Goal: Information Seeking & Learning: Learn about a topic

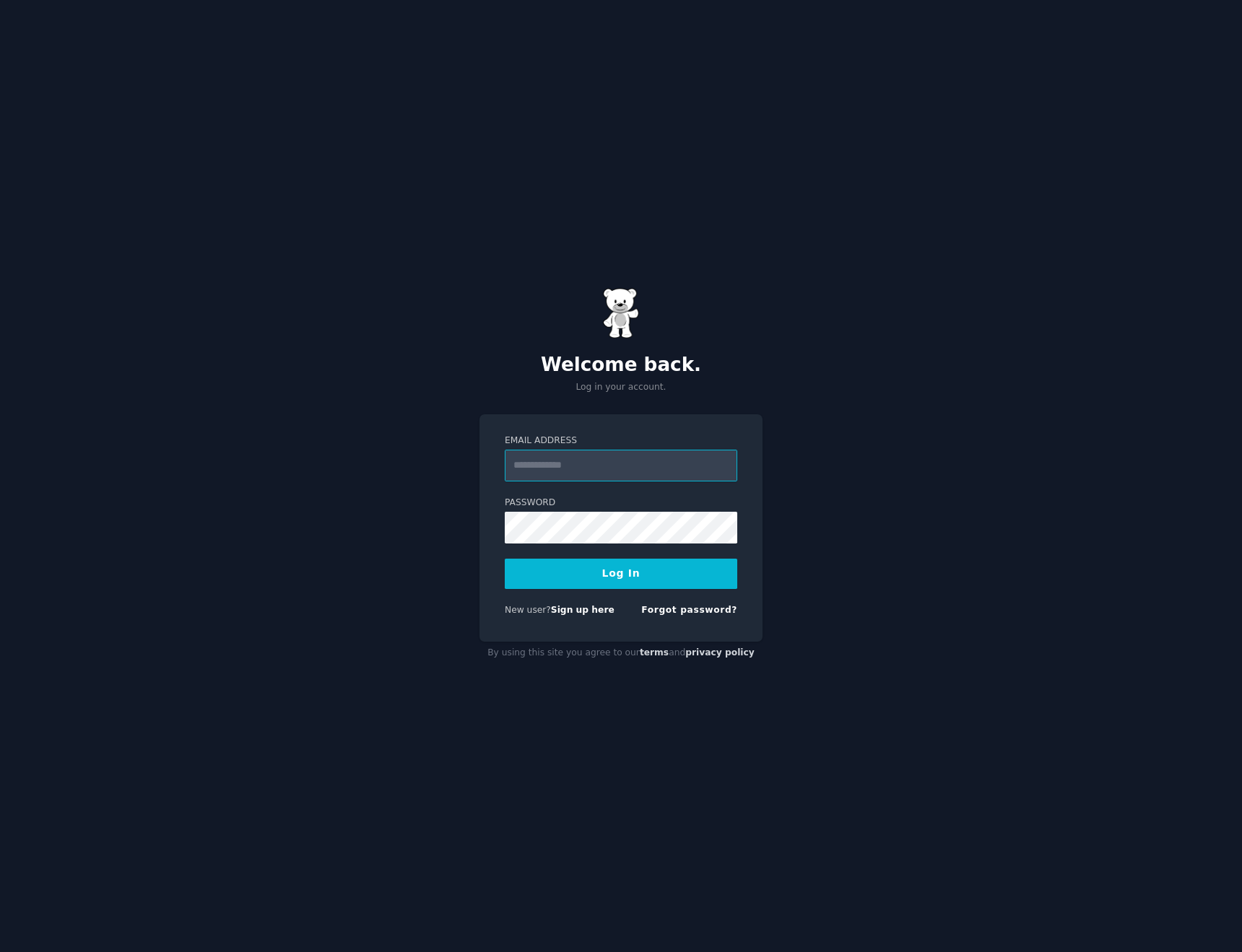
type input "**********"
drag, startPoint x: 656, startPoint y: 555, endPoint x: 656, endPoint y: 563, distance: 8.0
click at [656, 555] on form "**********" at bounding box center [621, 528] width 233 height 188
click at [657, 568] on button "Log In" at bounding box center [621, 574] width 233 height 31
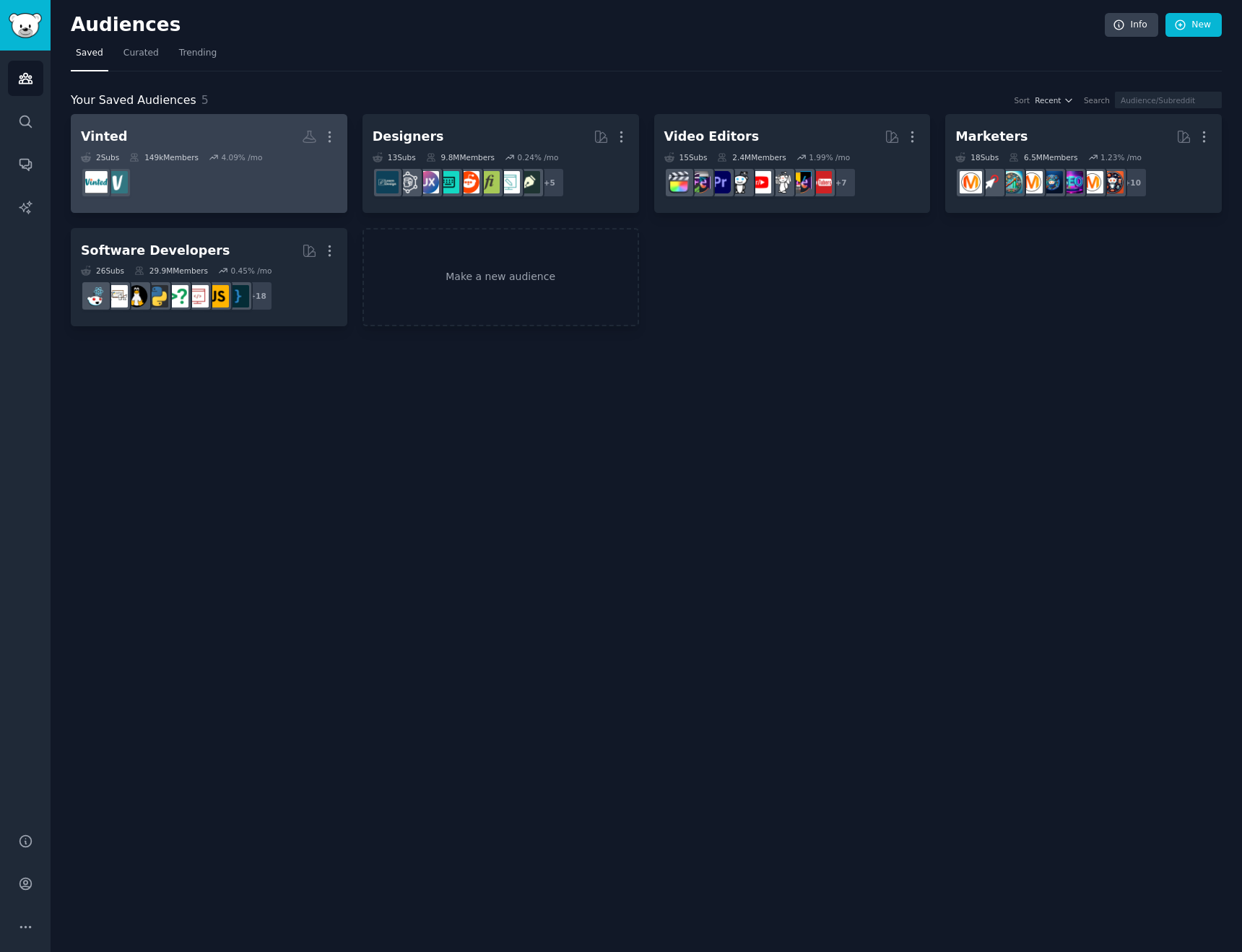
click at [103, 129] on div "Vinted" at bounding box center [104, 137] width 46 height 18
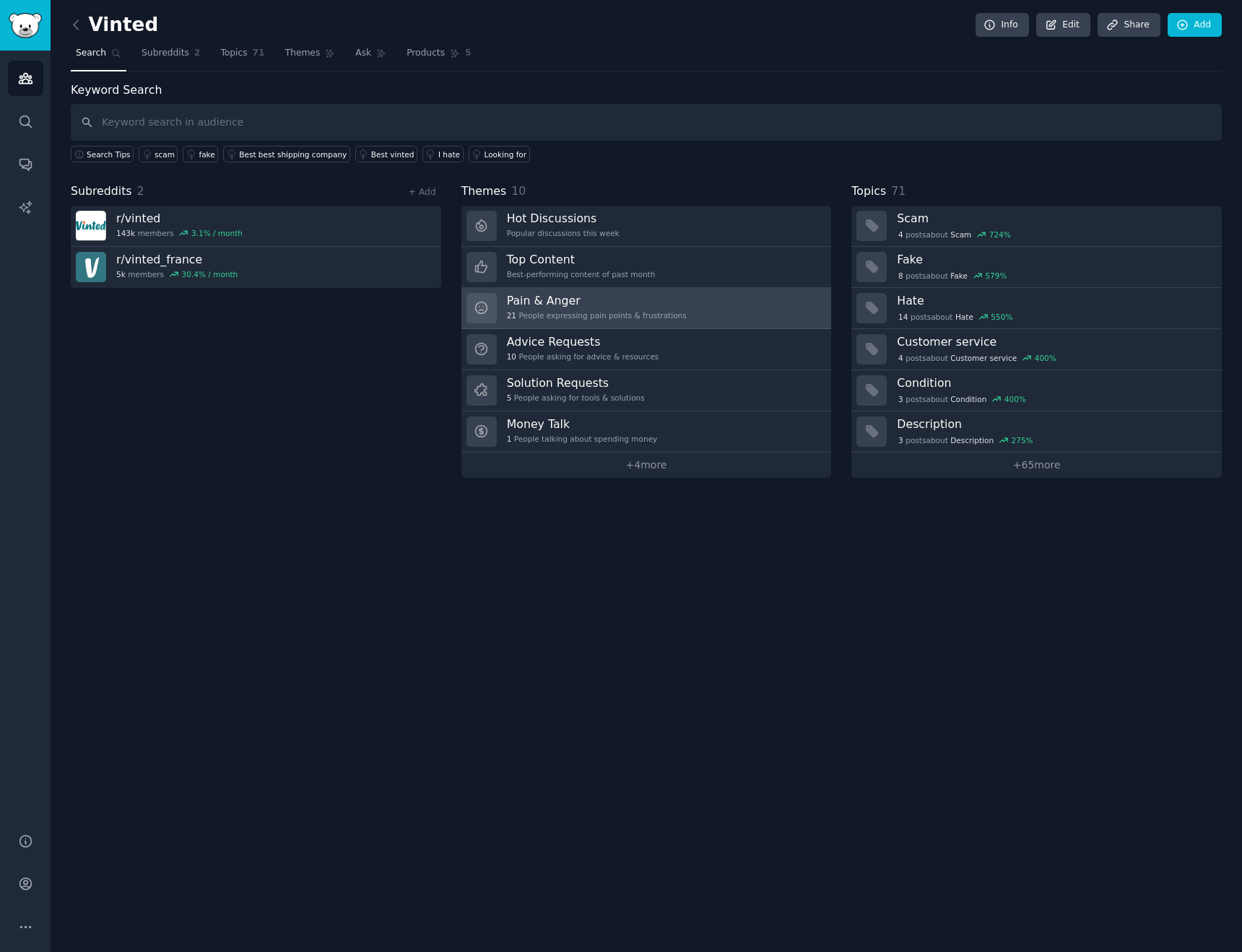
click at [563, 299] on h3 "Pain & Anger" at bounding box center [596, 301] width 180 height 15
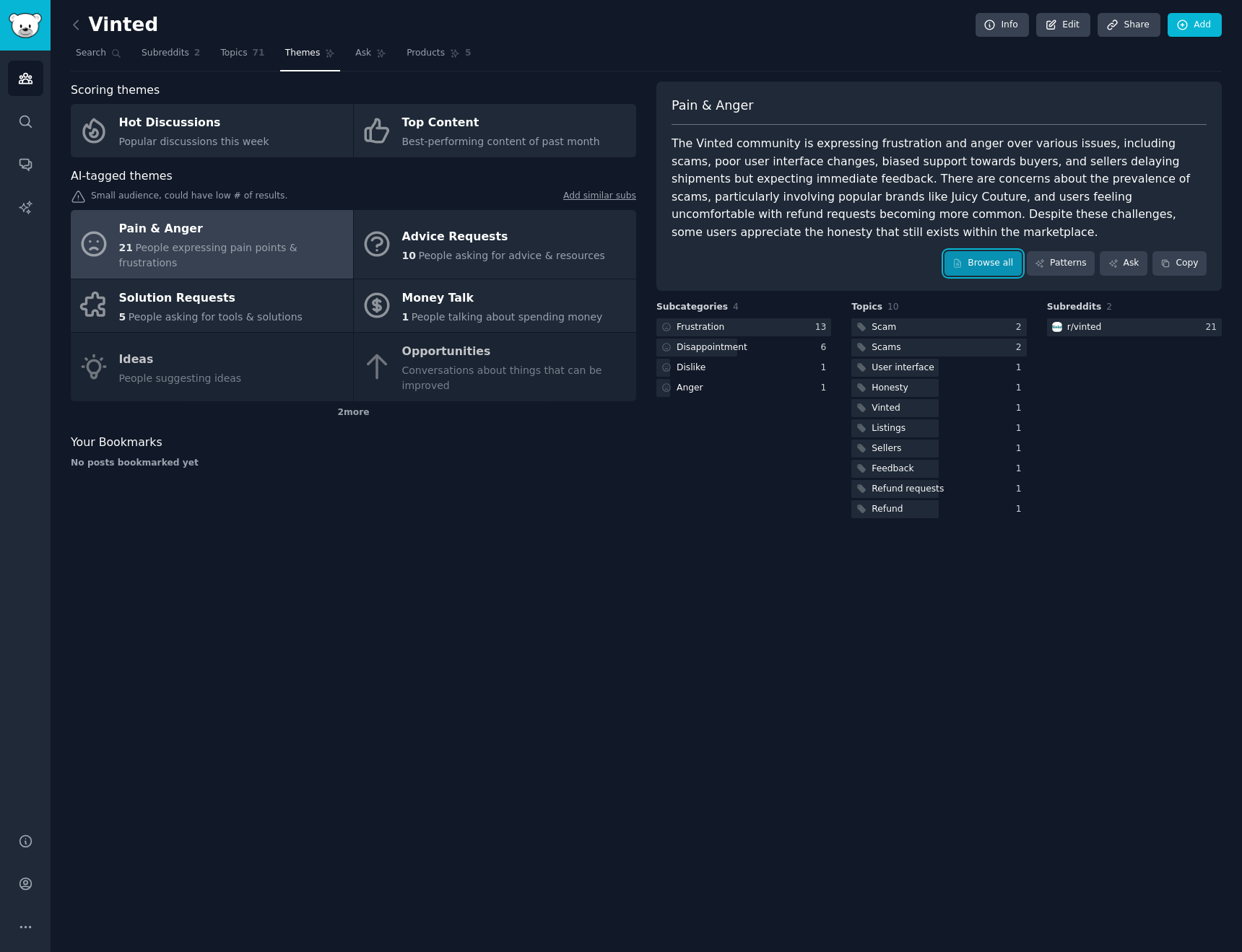
click at [975, 264] on link "Browse all" at bounding box center [983, 263] width 77 height 25
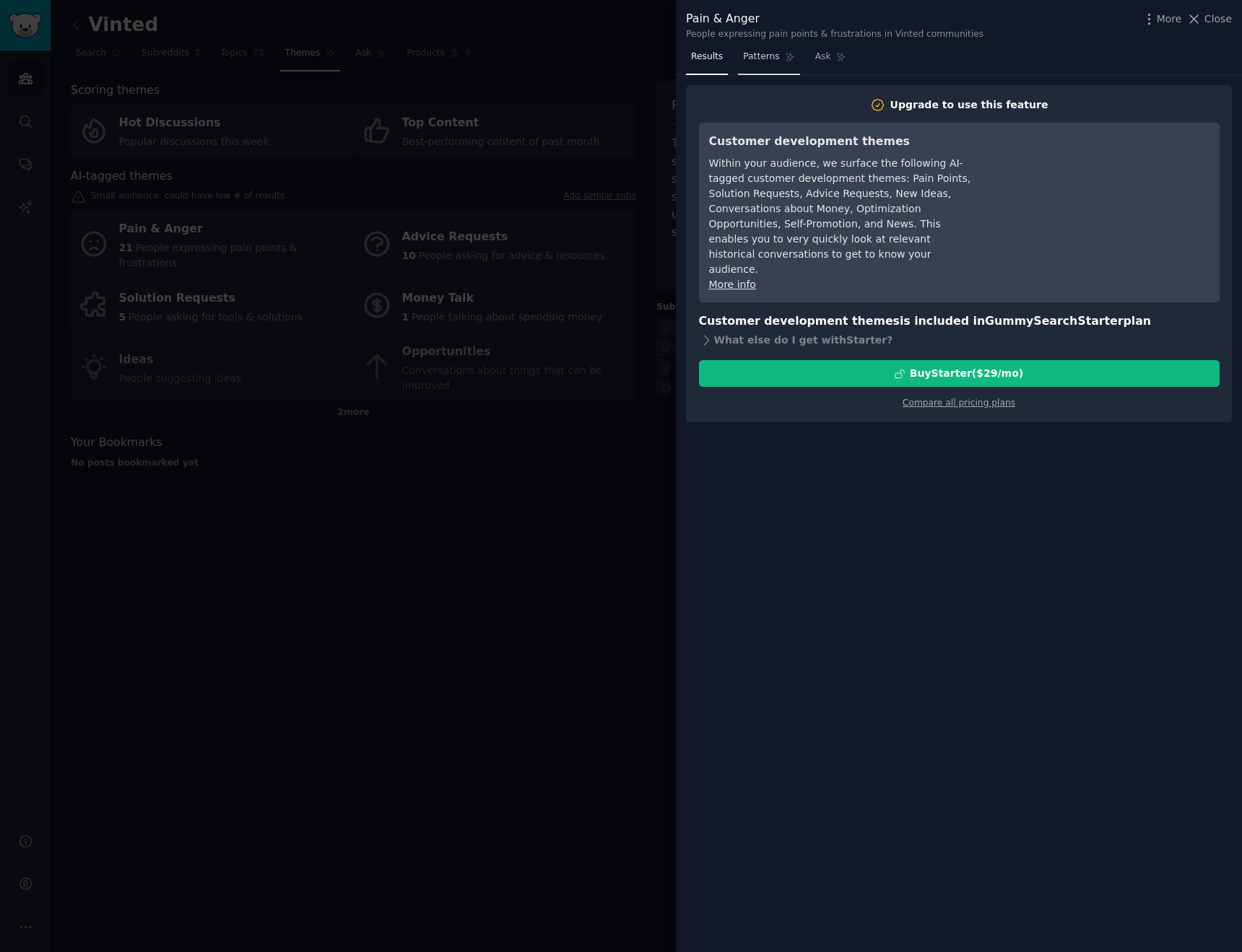
click at [770, 64] on link "Patterns" at bounding box center [769, 60] width 62 height 30
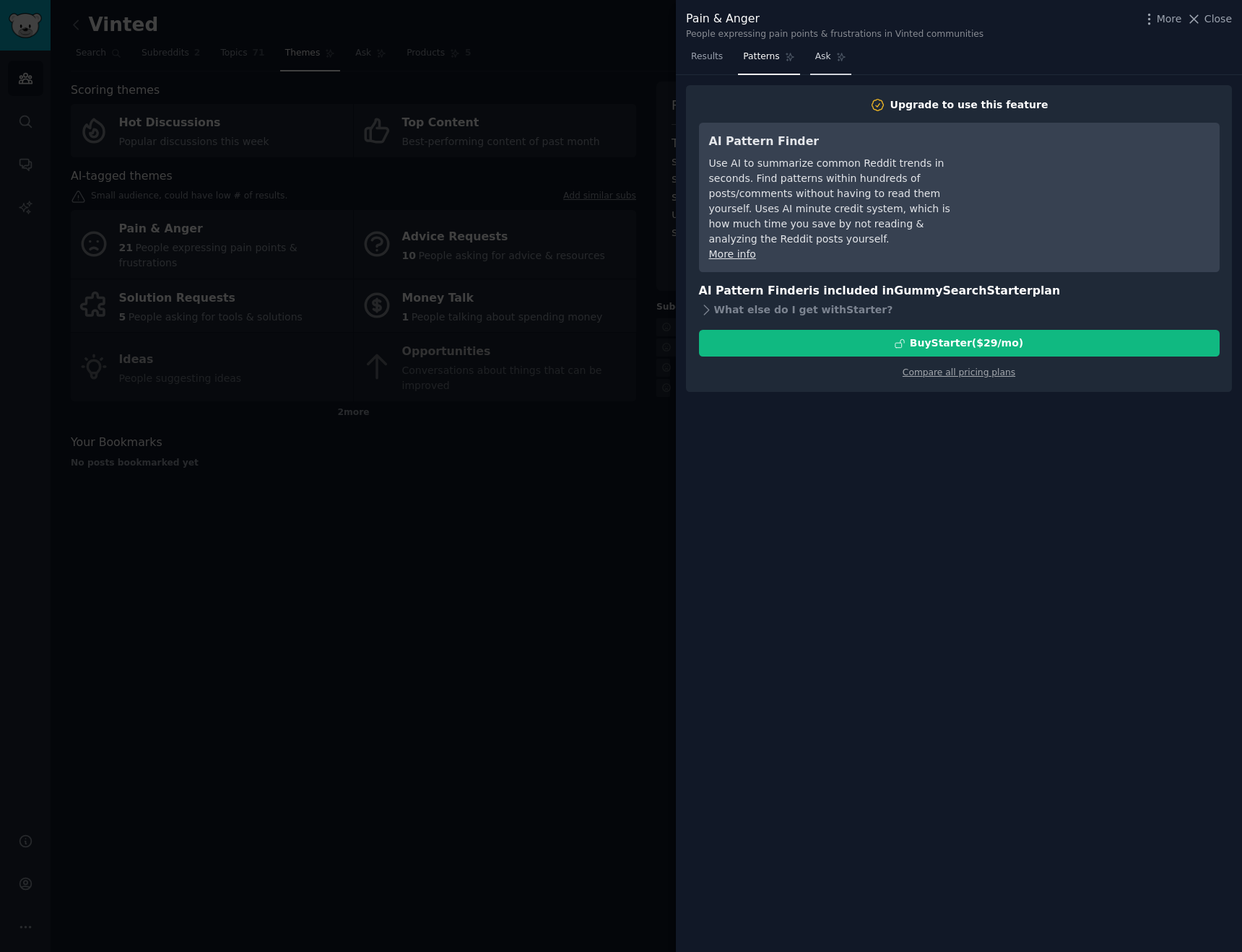
click at [815, 55] on span "Ask" at bounding box center [823, 58] width 16 height 13
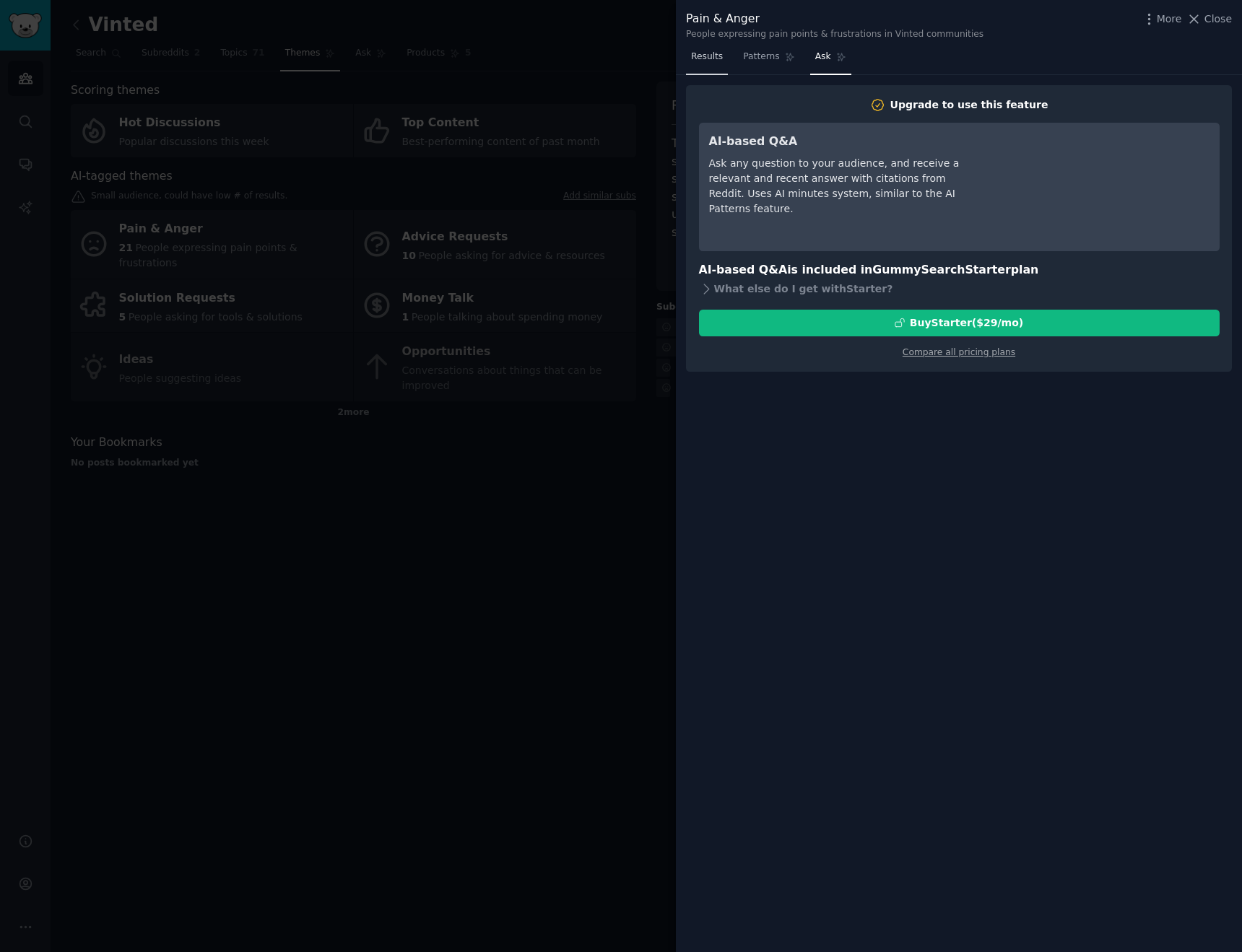
click at [702, 51] on span "Results" at bounding box center [706, 58] width 32 height 13
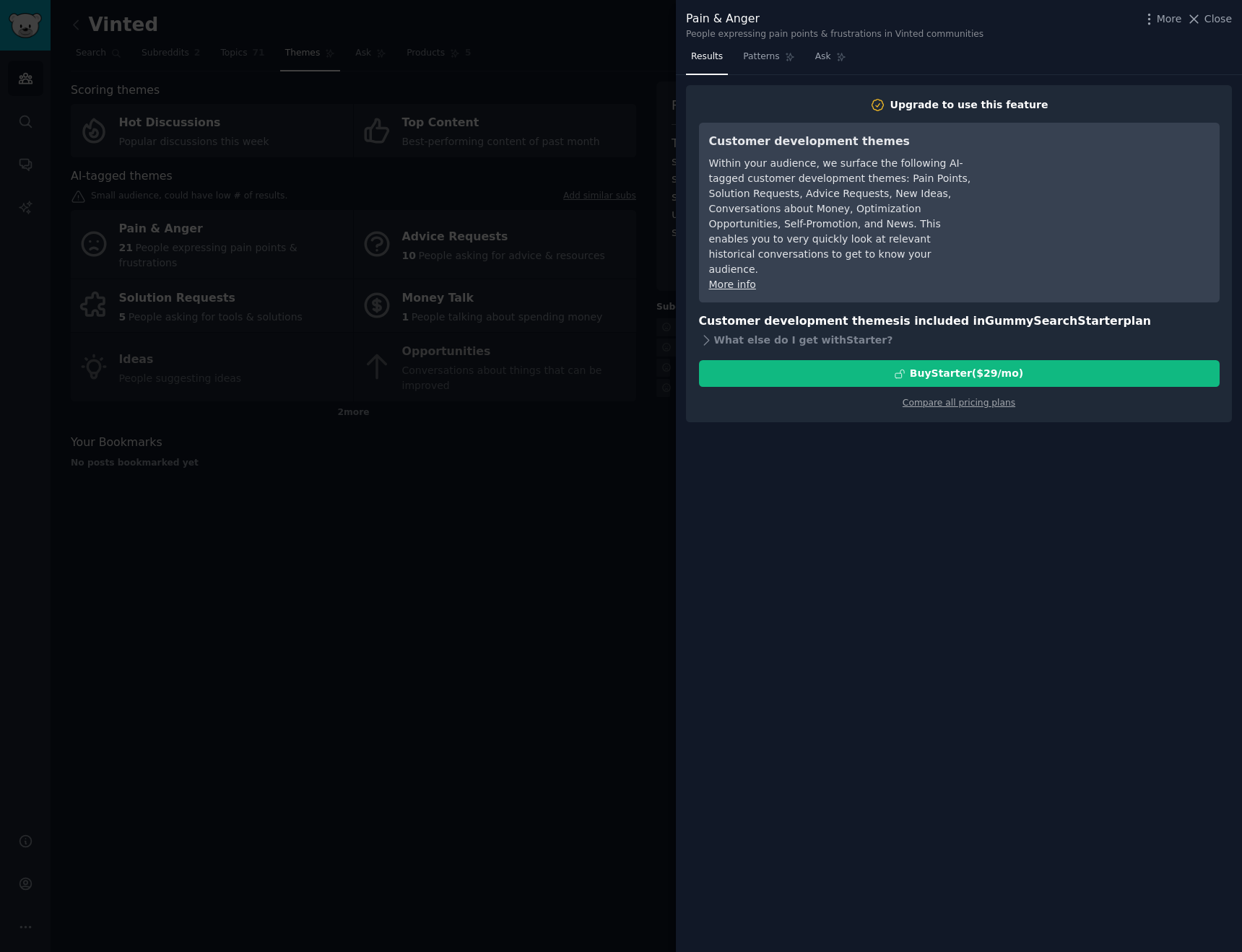
click at [567, 113] on div at bounding box center [621, 476] width 1242 height 952
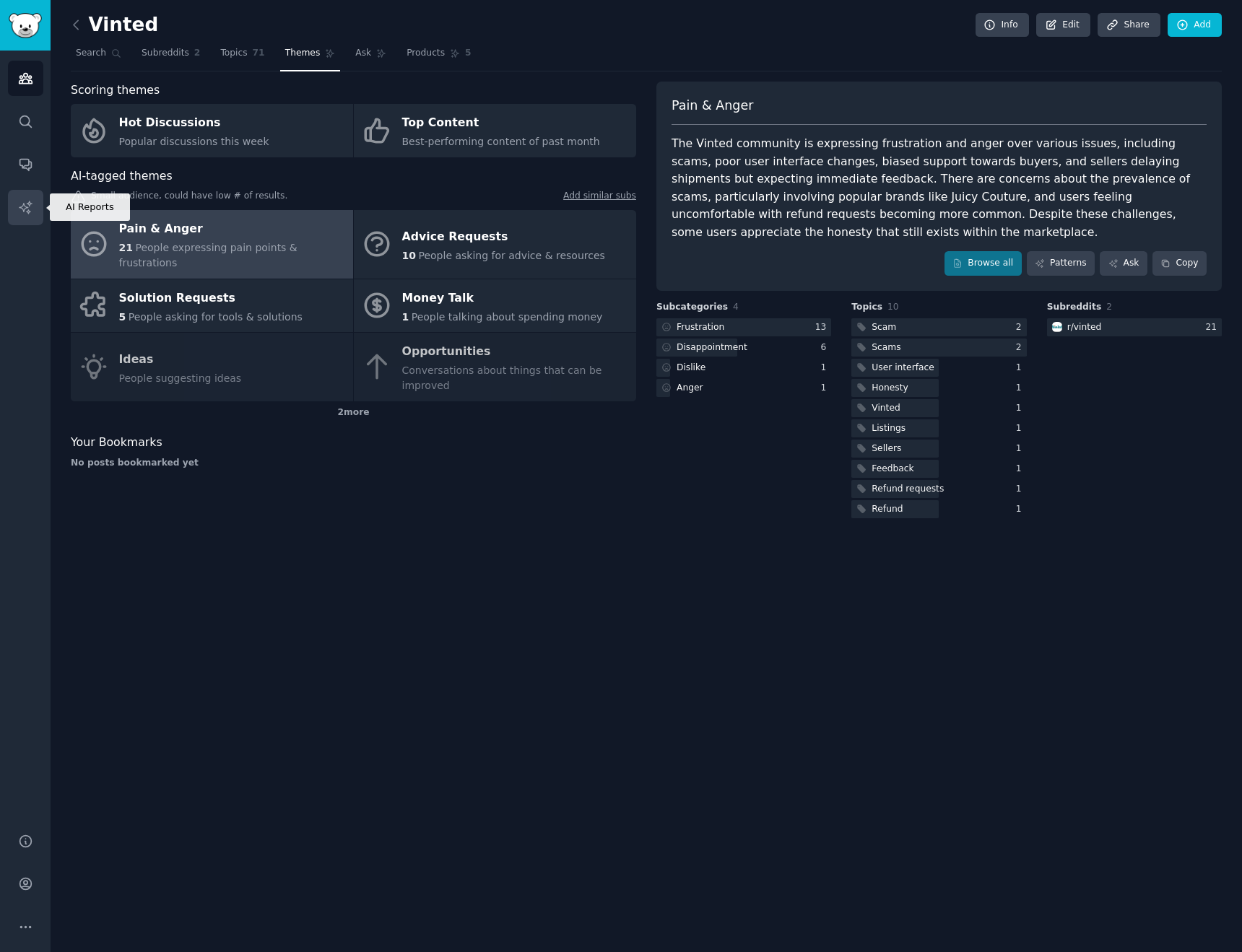
click at [30, 202] on icon "Sidebar" at bounding box center [25, 207] width 13 height 13
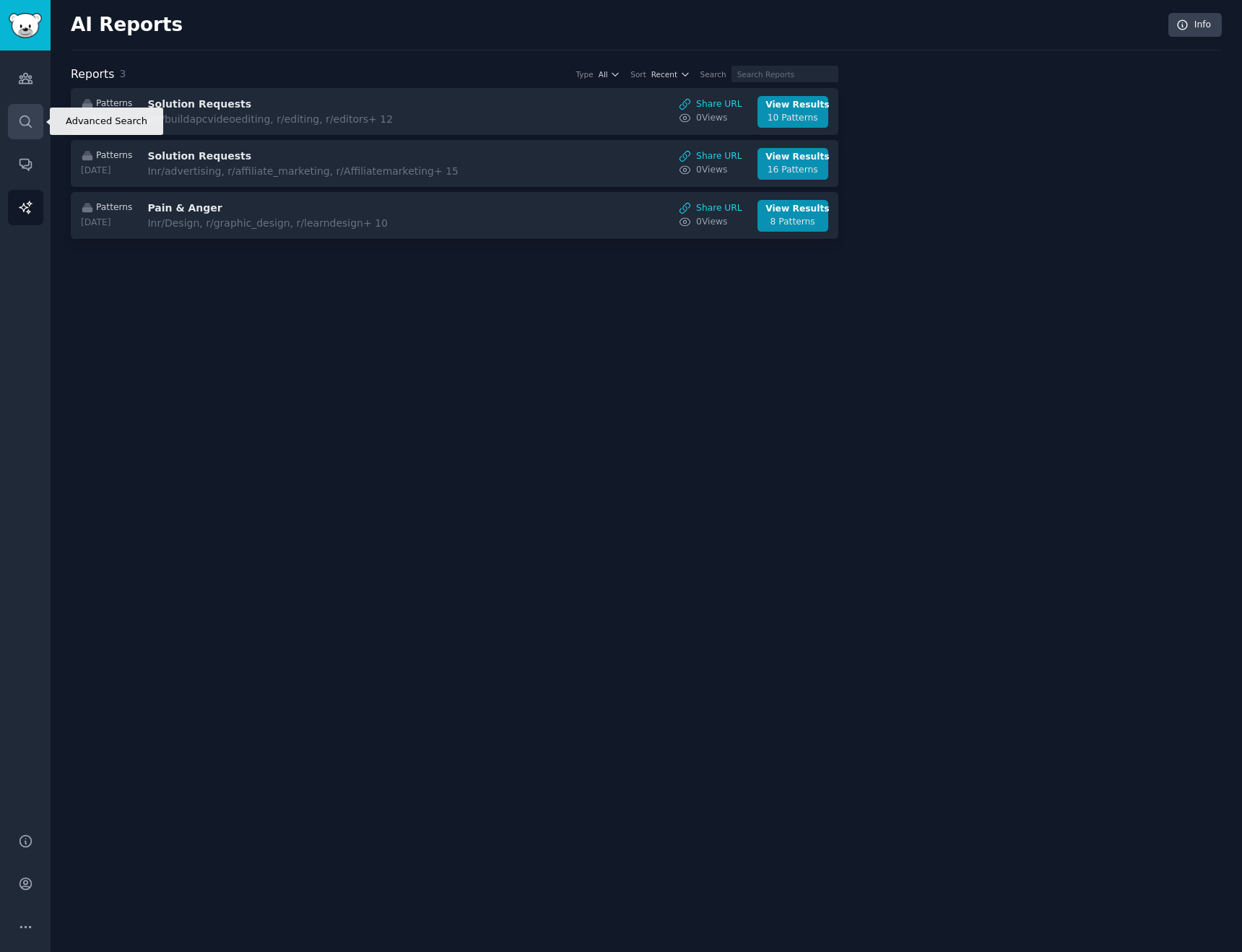
click at [23, 116] on icon "Sidebar" at bounding box center [26, 122] width 15 height 15
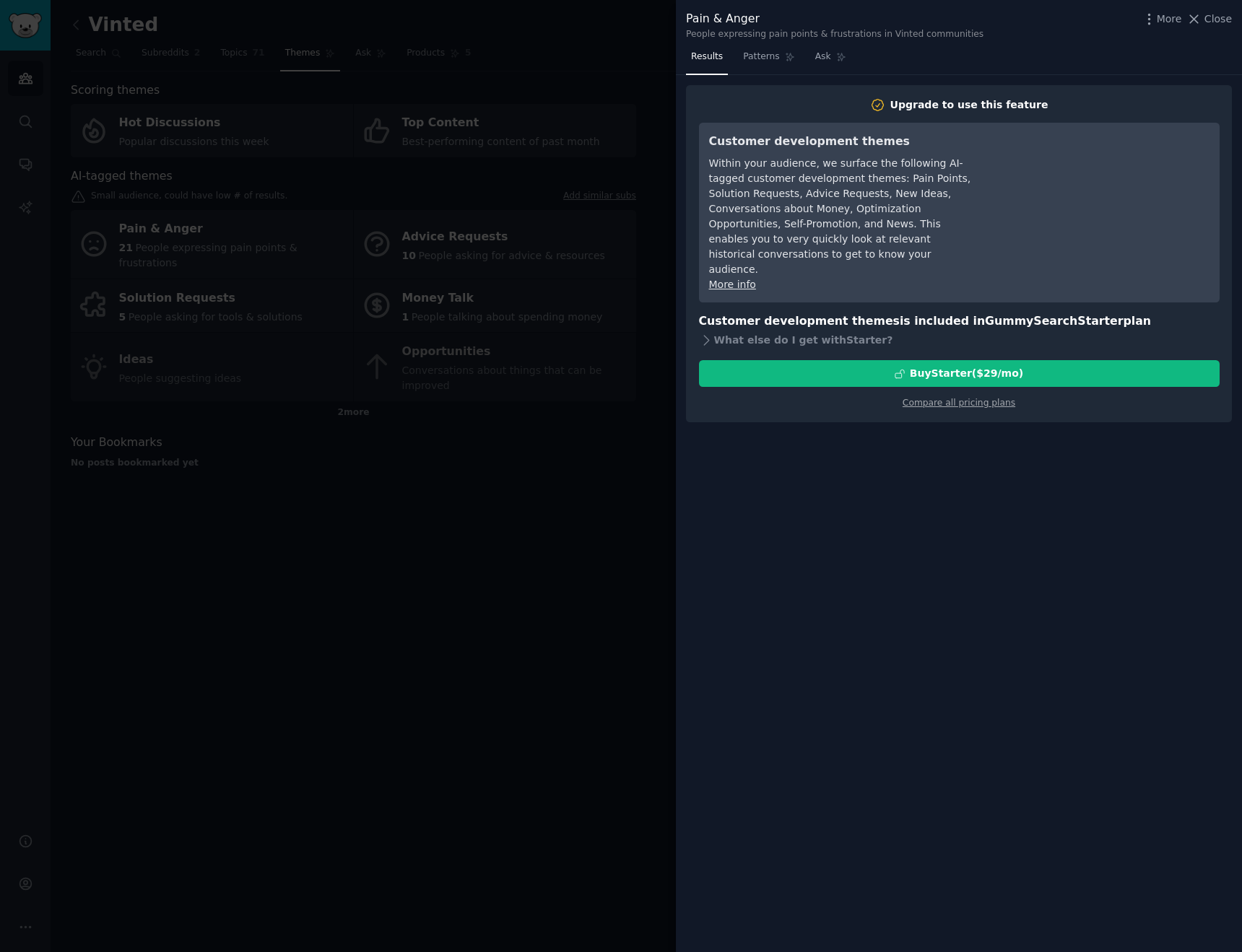
click at [276, 136] on div at bounding box center [621, 476] width 1242 height 952
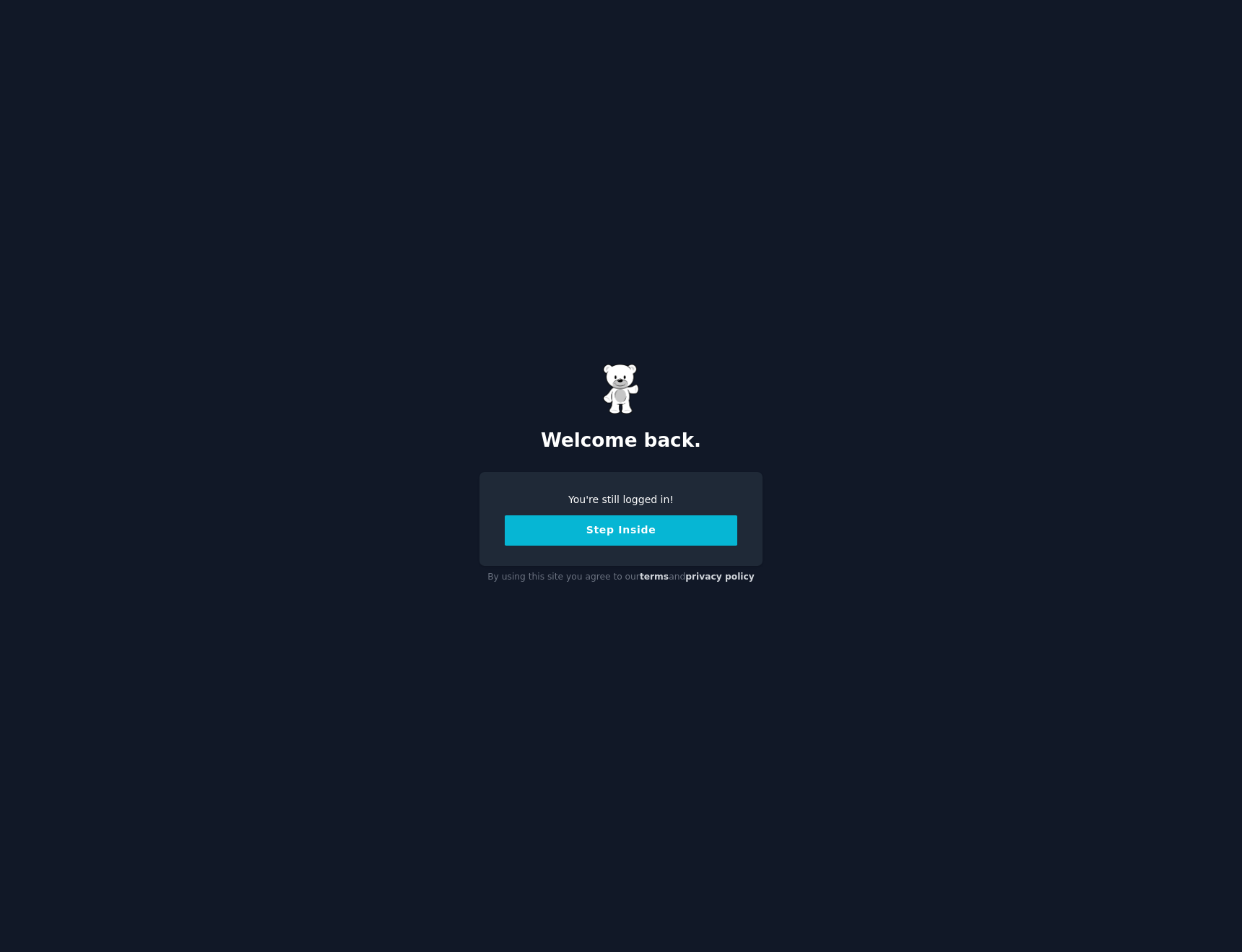
click at [251, 595] on div "Welcome back. You're still logged in! Step Inside By using this site you agree …" at bounding box center [621, 476] width 1242 height 952
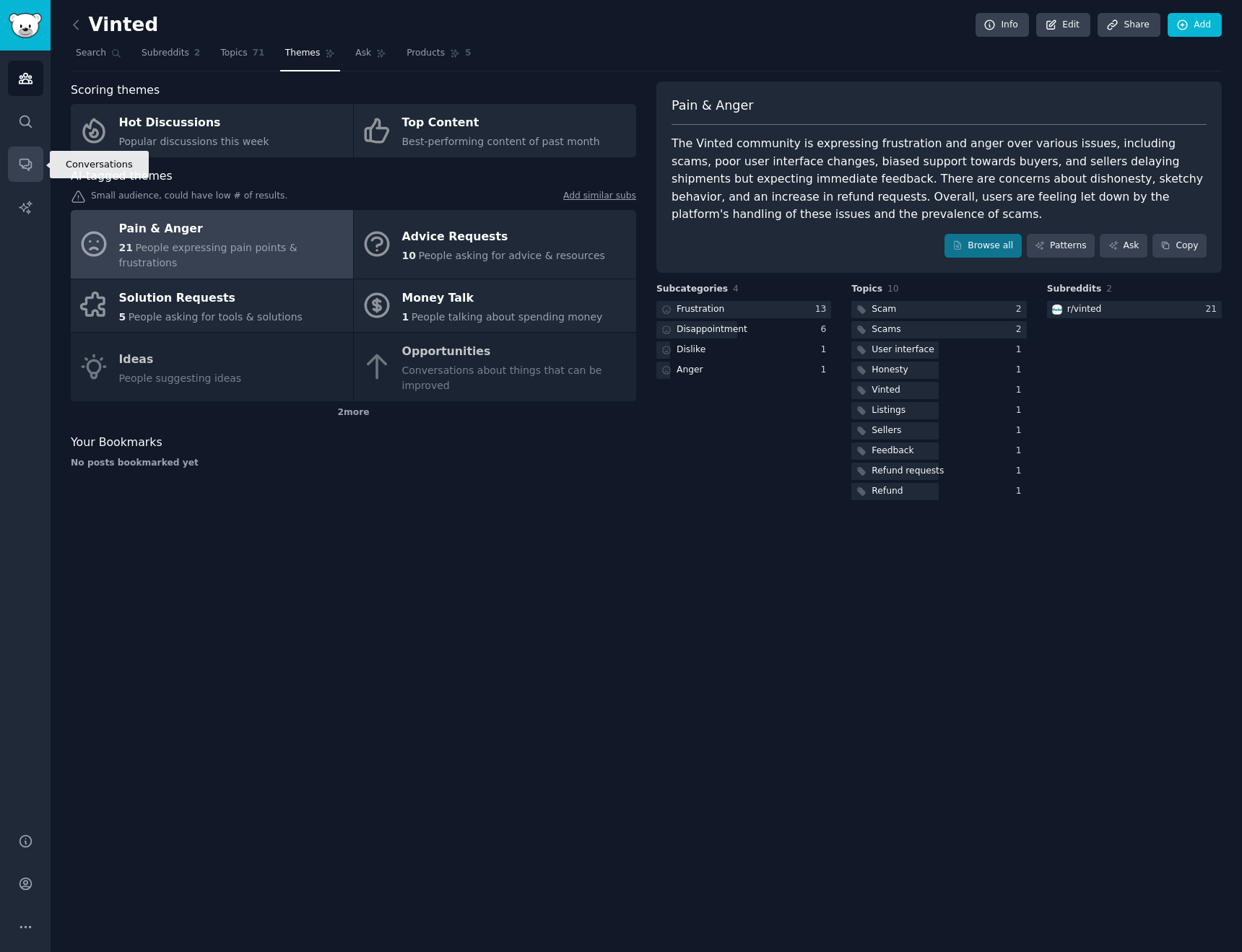
click at [16, 156] on link "Conversations" at bounding box center [25, 163] width 36 height 36
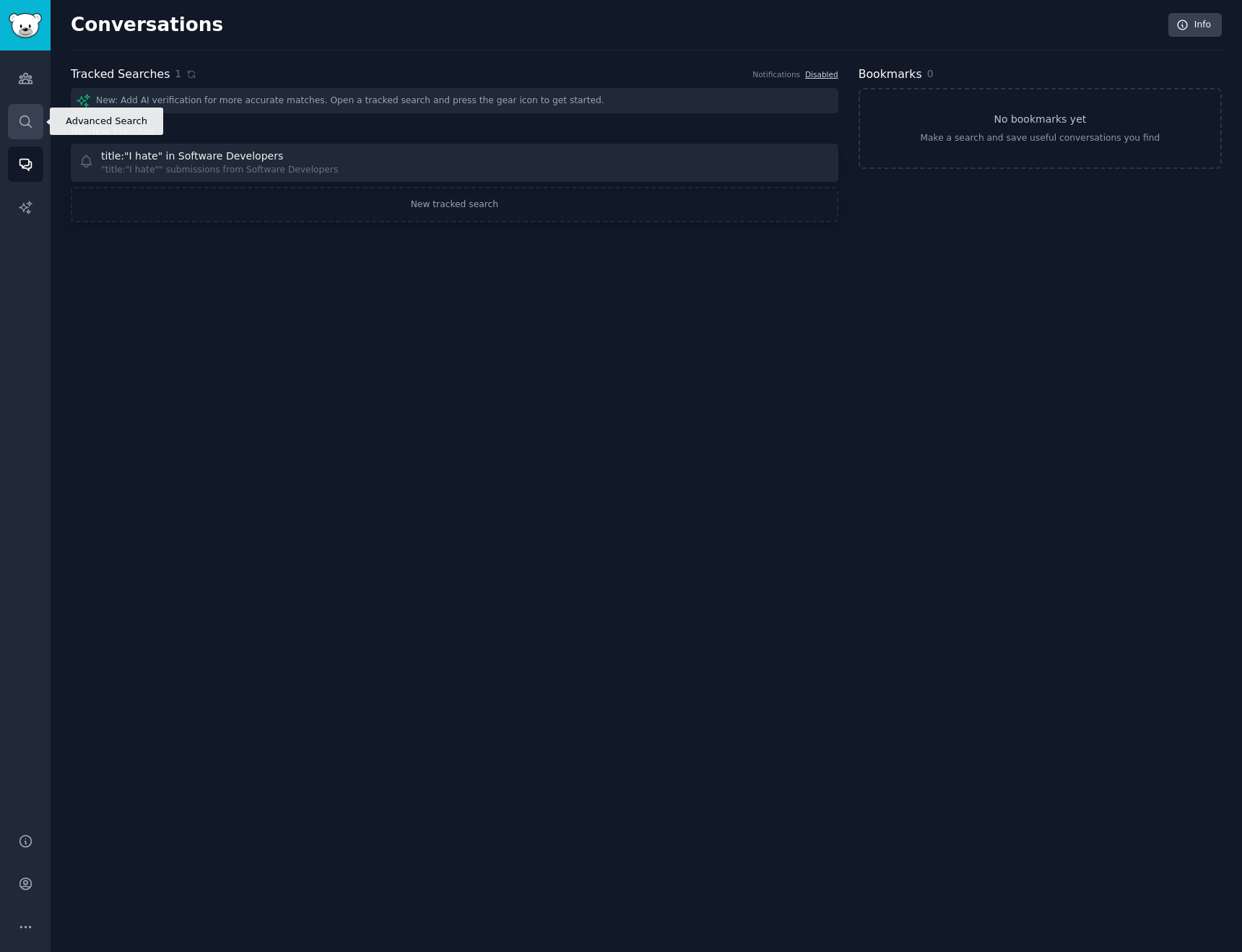
click at [29, 120] on icon "Sidebar" at bounding box center [25, 121] width 12 height 12
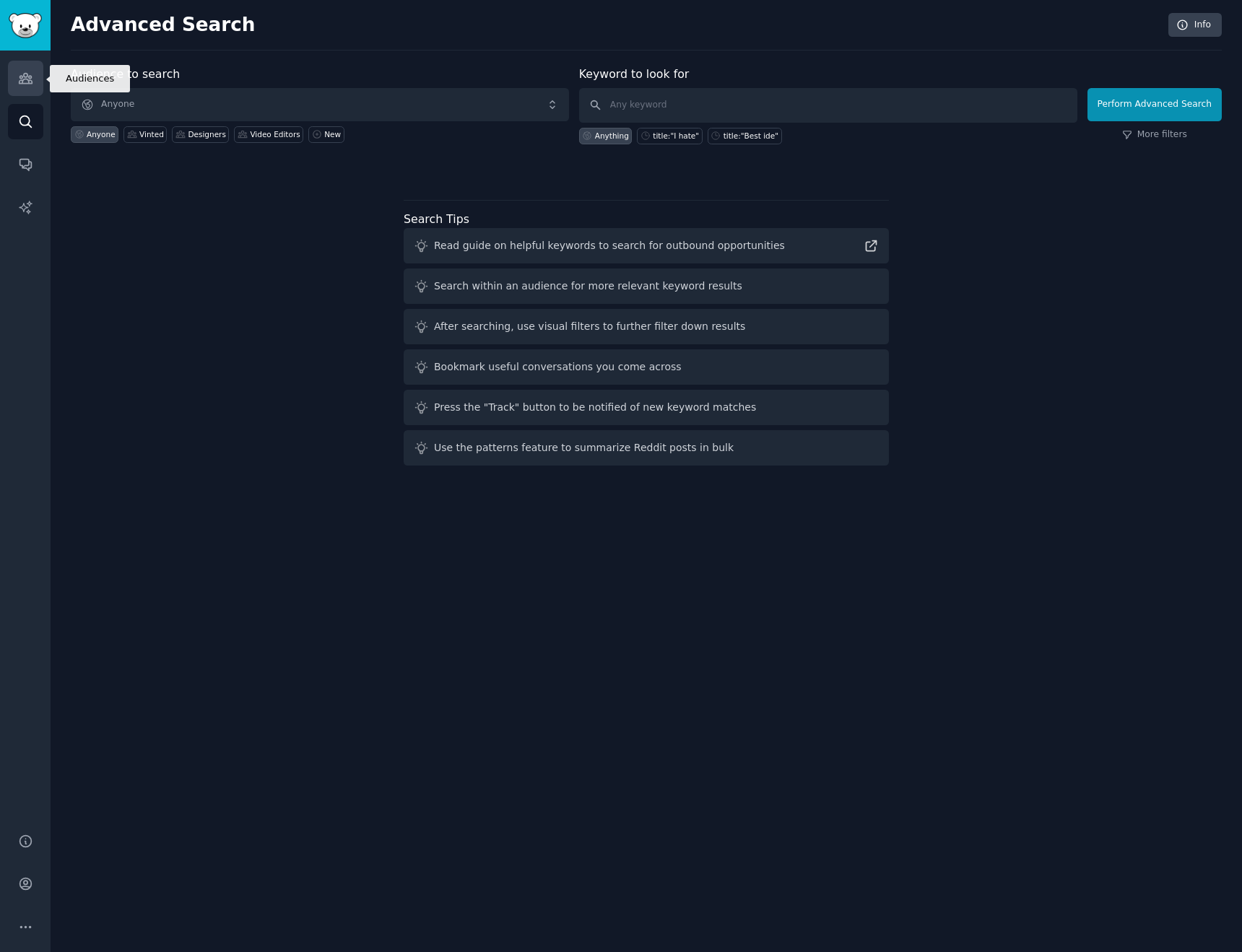
click at [32, 83] on icon "Sidebar" at bounding box center [26, 79] width 15 height 15
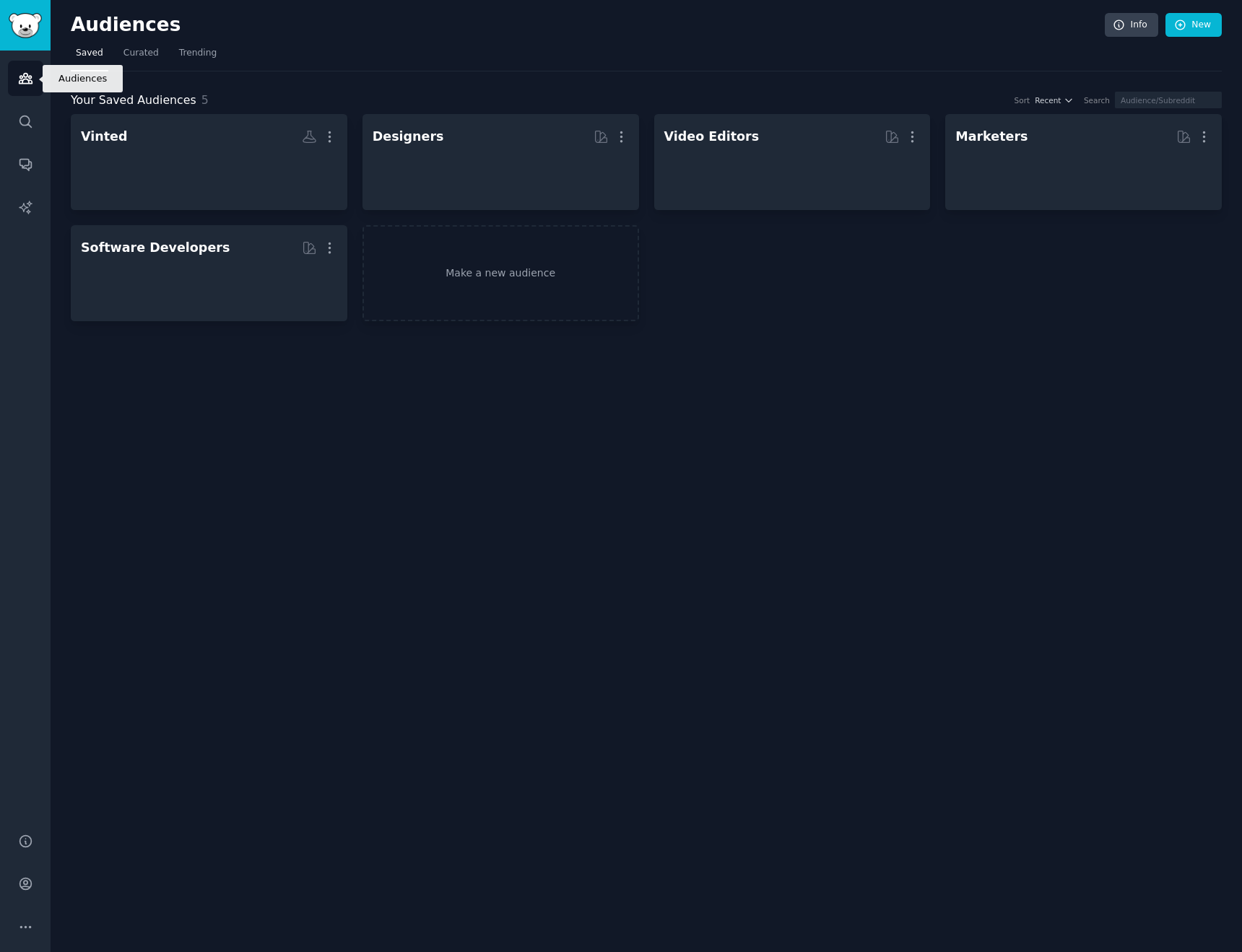
click at [32, 83] on icon "Sidebar" at bounding box center [26, 79] width 15 height 15
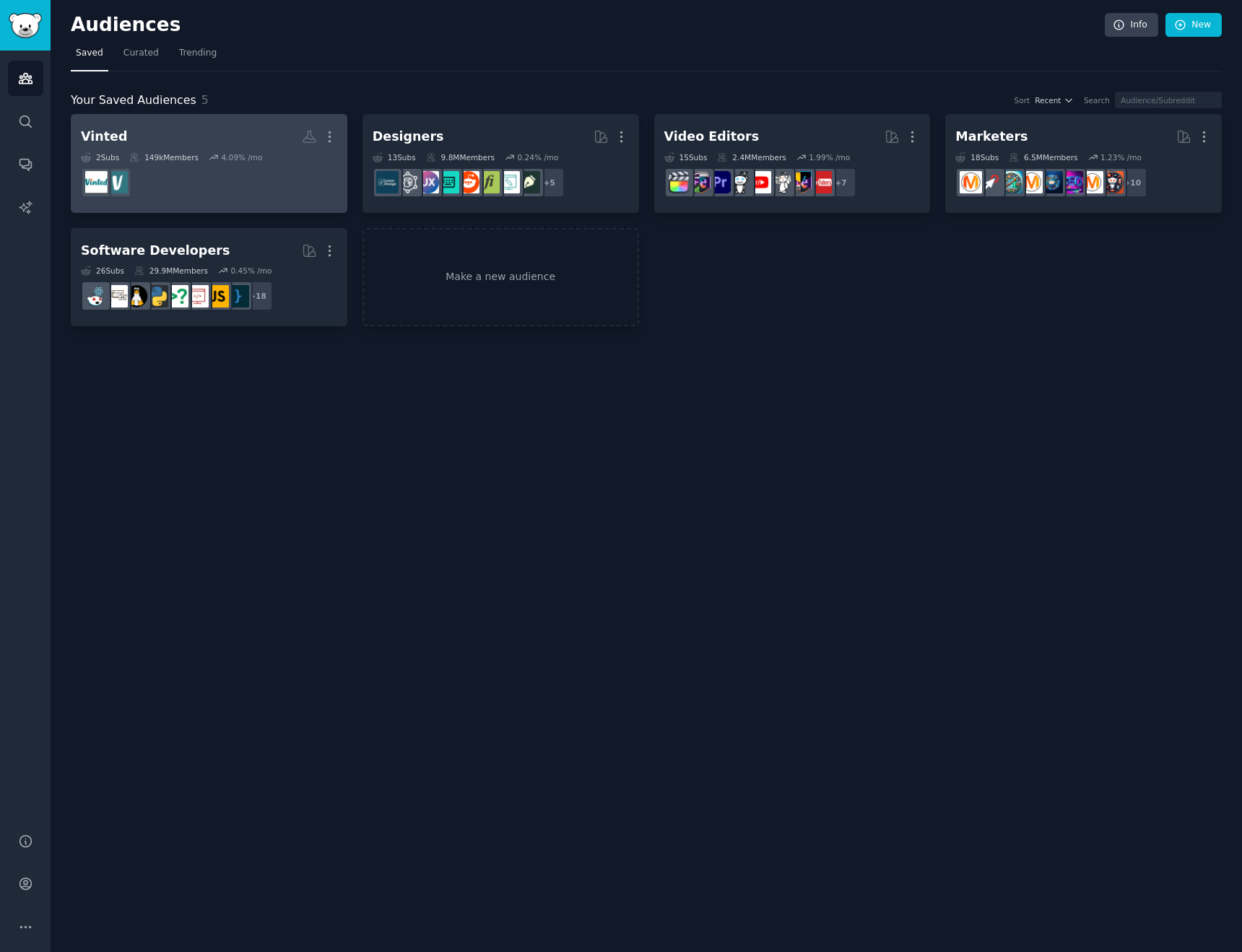
click at [136, 137] on h2 "Vinted More" at bounding box center [209, 137] width 256 height 25
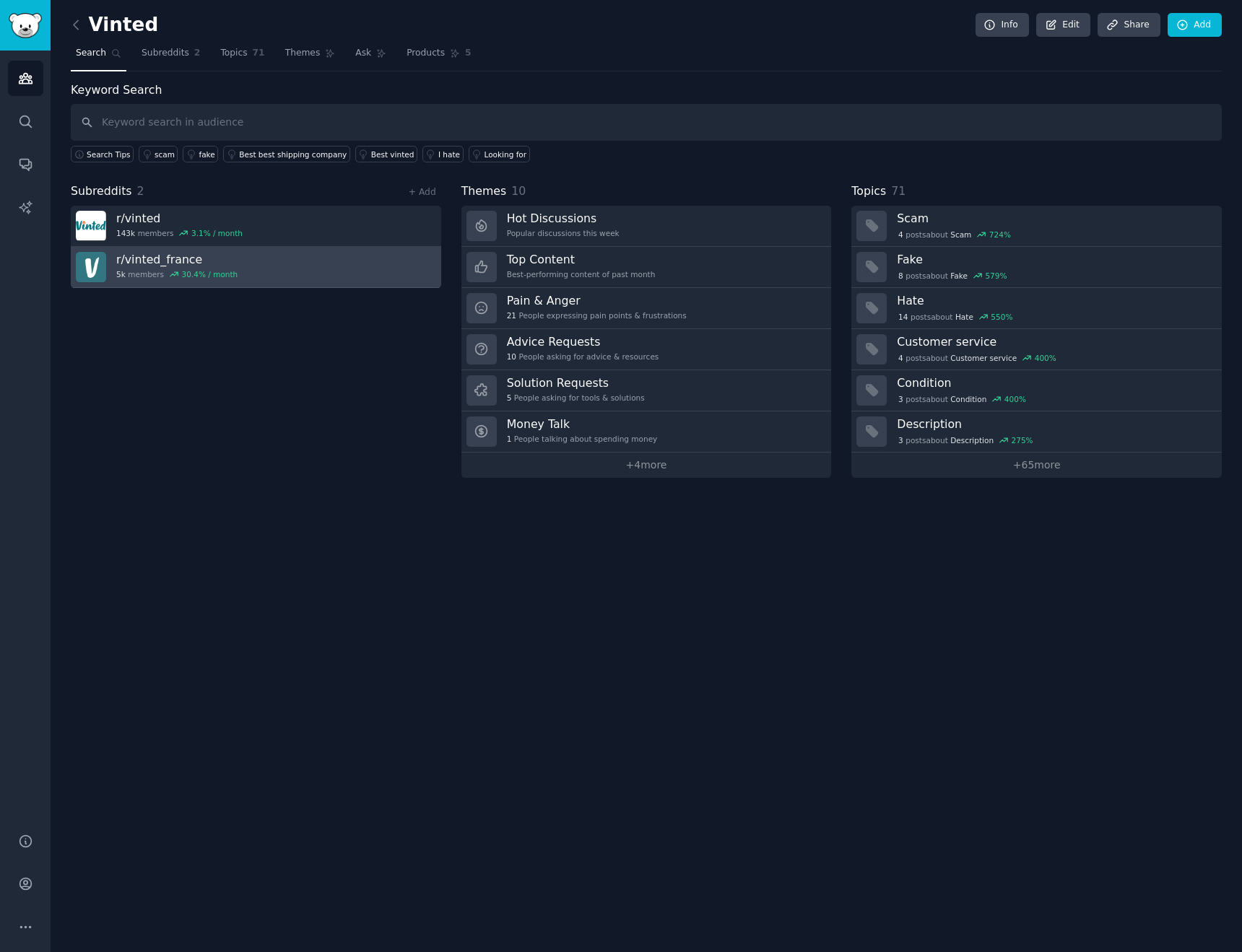
click at [165, 259] on h3 "r/ vinted_france" at bounding box center [177, 260] width 121 height 15
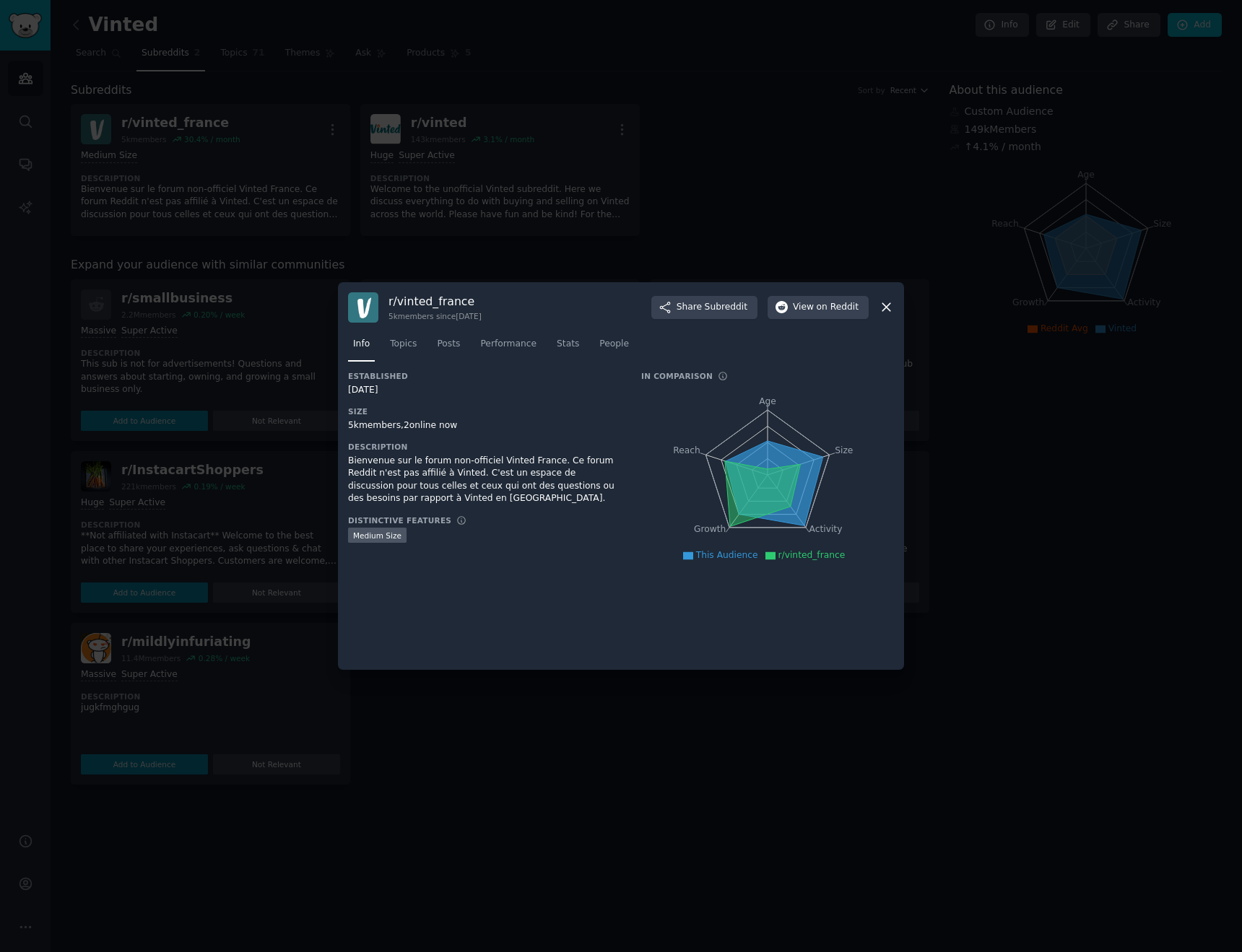
click at [324, 368] on div at bounding box center [621, 476] width 1242 height 952
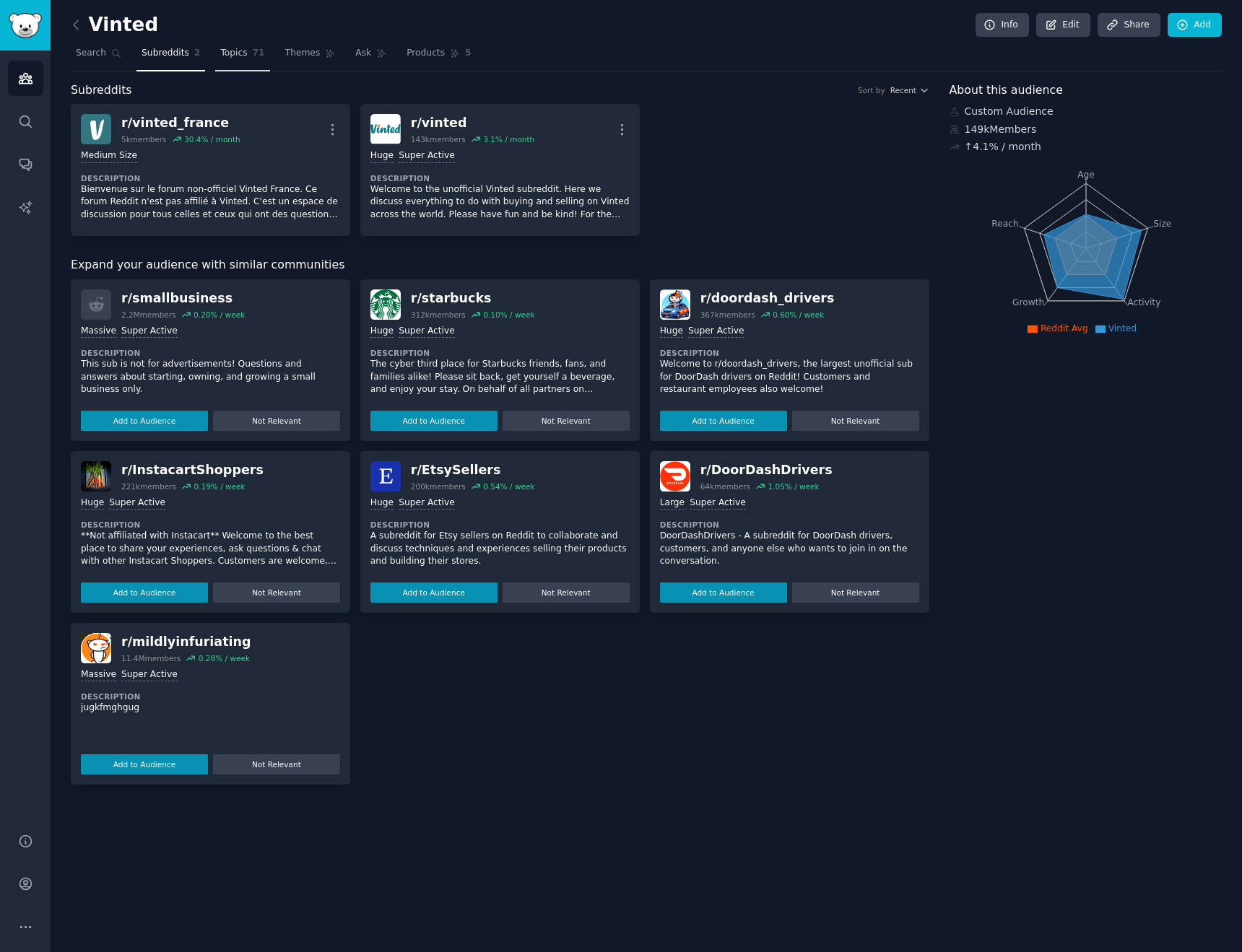
click at [225, 50] on span "Topics" at bounding box center [234, 54] width 27 height 13
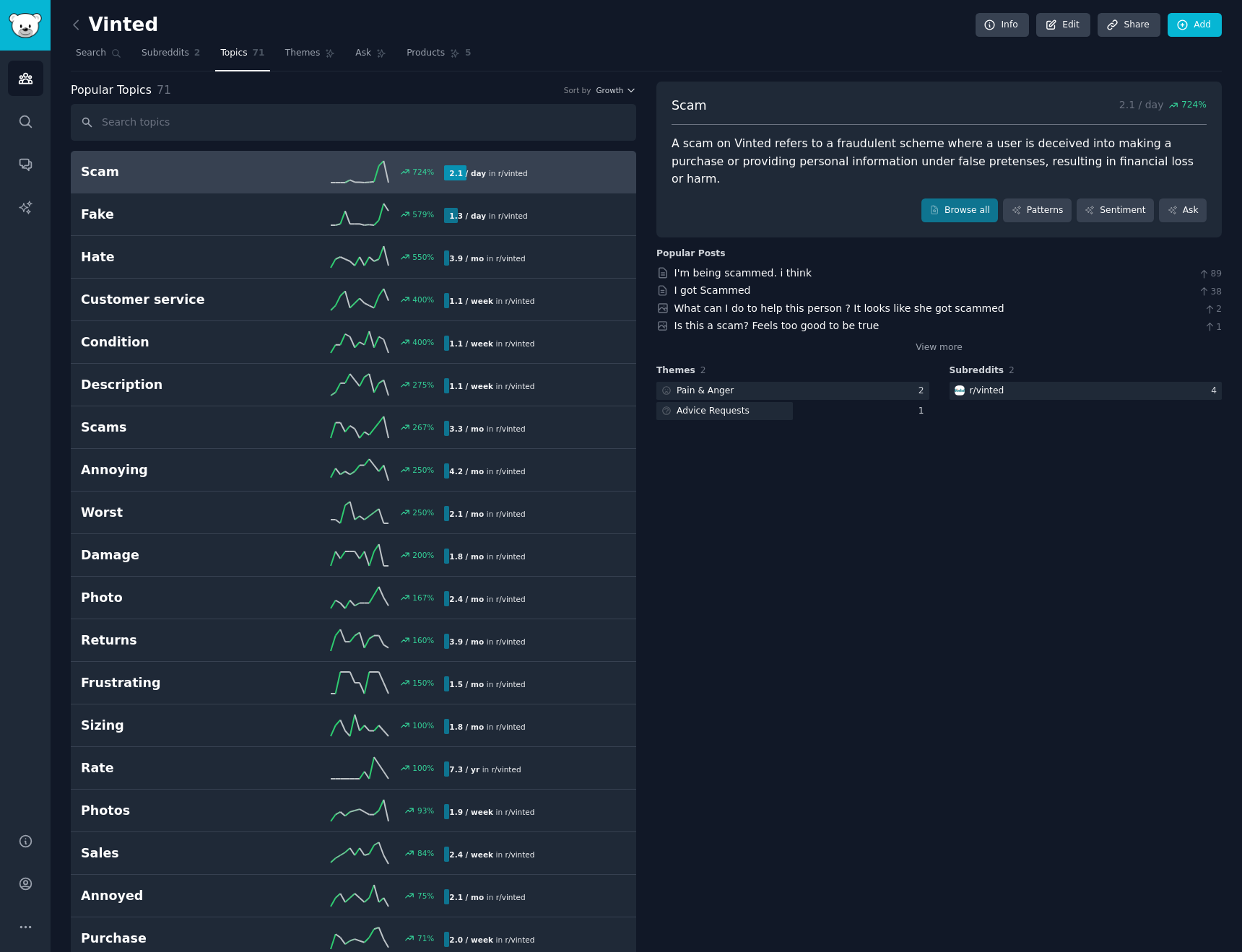
click at [504, 174] on span "r/ vinted" at bounding box center [513, 173] width 30 height 9
